Goal: Information Seeking & Learning: Learn about a topic

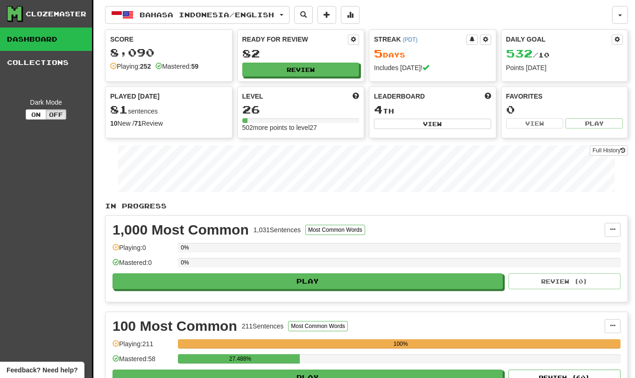
scroll to position [196, 0]
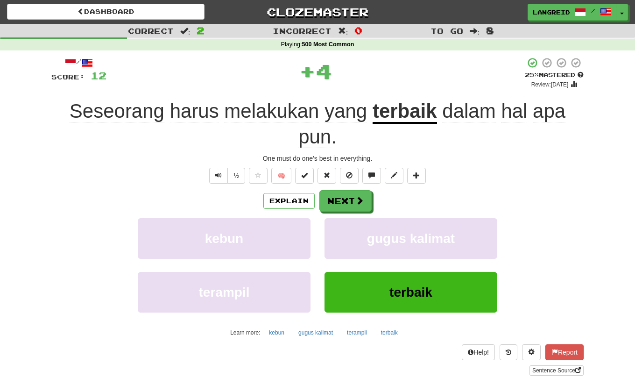
click at [421, 114] on u "terbaik" at bounding box center [404, 112] width 64 height 24
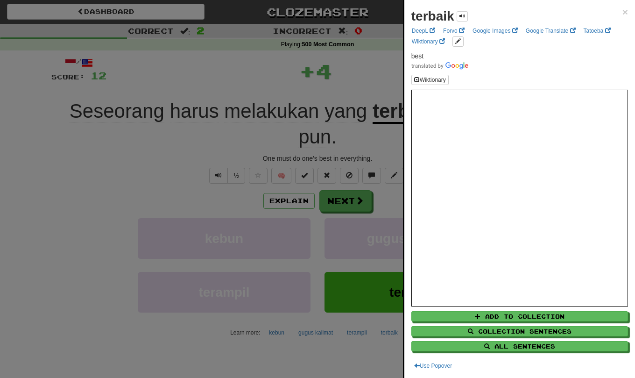
click at [356, 138] on div at bounding box center [317, 189] width 635 height 378
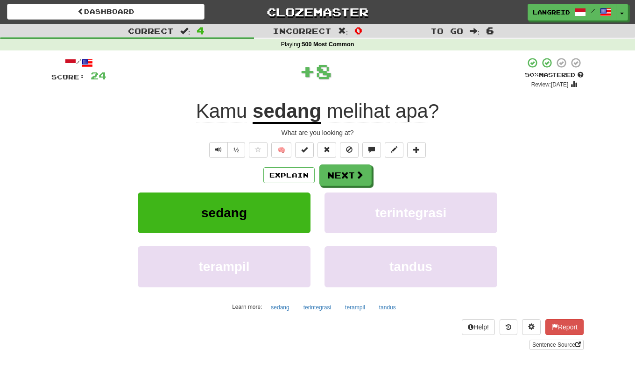
click at [375, 119] on span "melihat" at bounding box center [358, 111] width 63 height 22
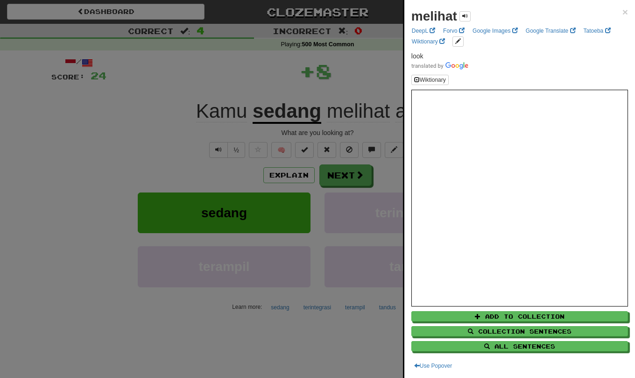
click at [354, 123] on div at bounding box center [317, 189] width 635 height 378
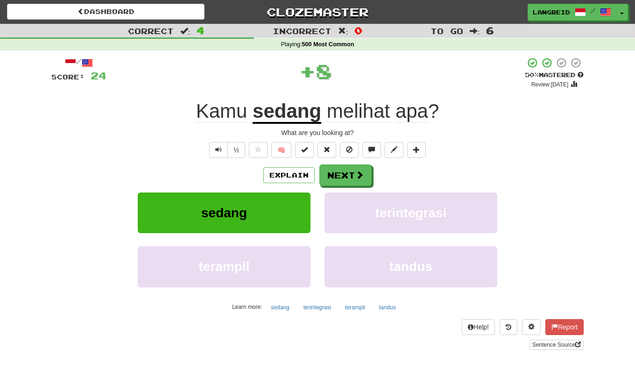
click at [313, 119] on u "sedang" at bounding box center [286, 112] width 69 height 24
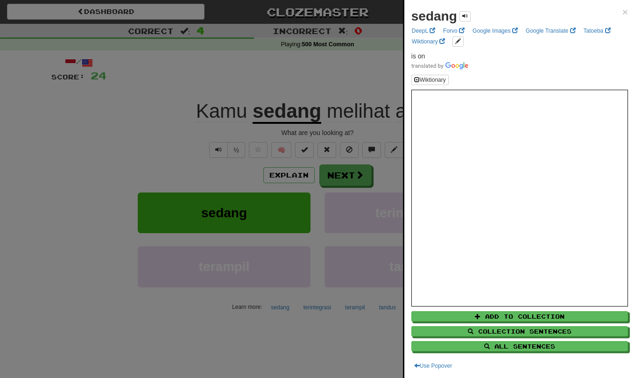
click at [301, 121] on div at bounding box center [317, 189] width 635 height 378
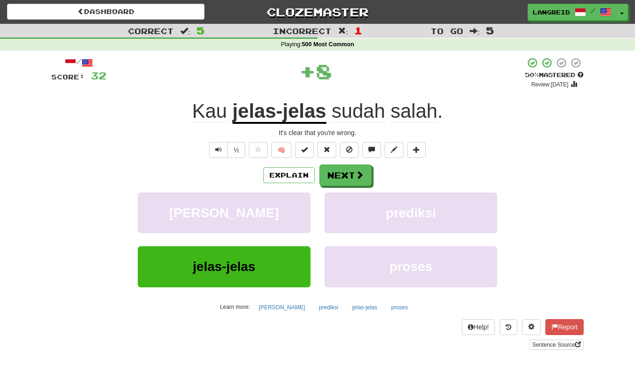
click at [301, 112] on u "jelas-jelas" at bounding box center [279, 112] width 94 height 24
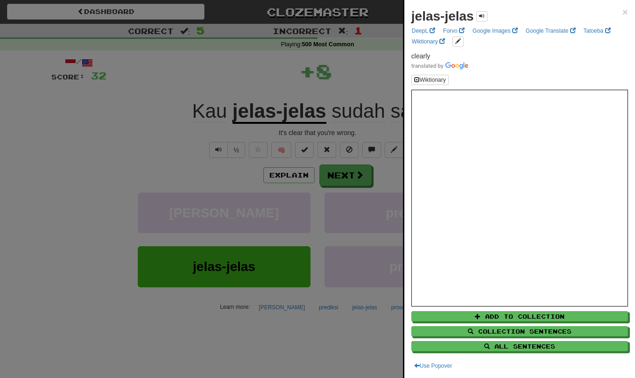
click at [295, 114] on div at bounding box center [317, 189] width 635 height 378
